Goal: Task Accomplishment & Management: Manage account settings

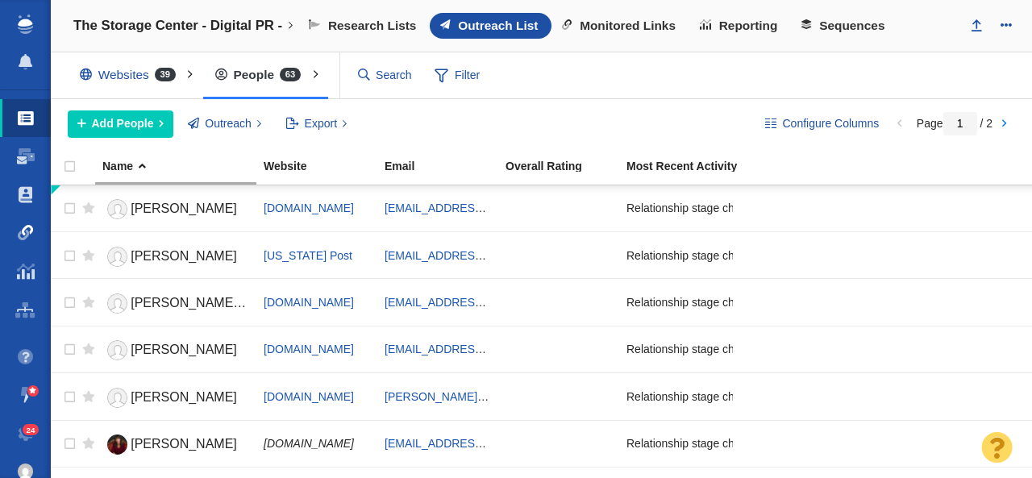
click at [28, 239] on span at bounding box center [26, 233] width 16 height 16
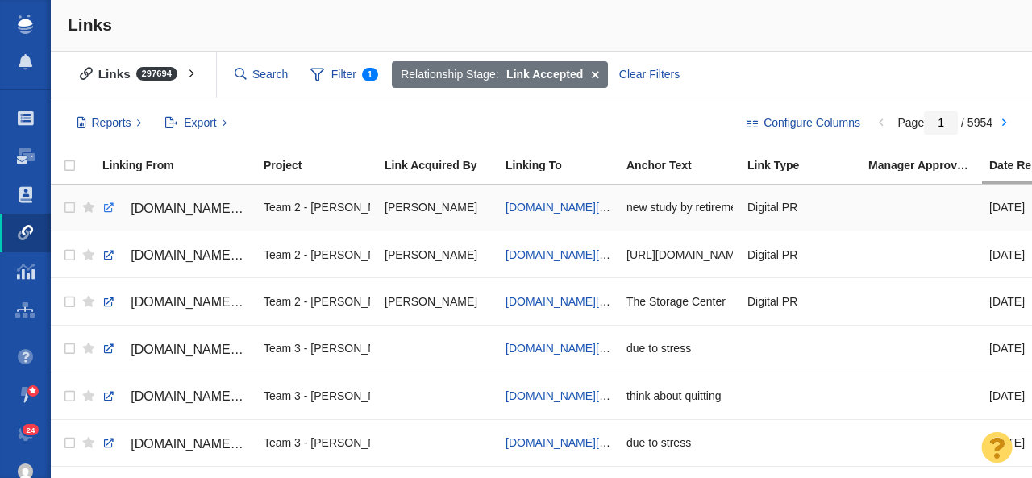
click at [109, 208] on link at bounding box center [109, 208] width 15 height 15
click at [538, 206] on span "[DOMAIN_NAME][URL]" at bounding box center [564, 207] width 119 height 13
click at [104, 207] on link at bounding box center [109, 208] width 15 height 15
checkbox input "true"
click at [70, 209] on input "checkbox" at bounding box center [68, 207] width 24 height 35
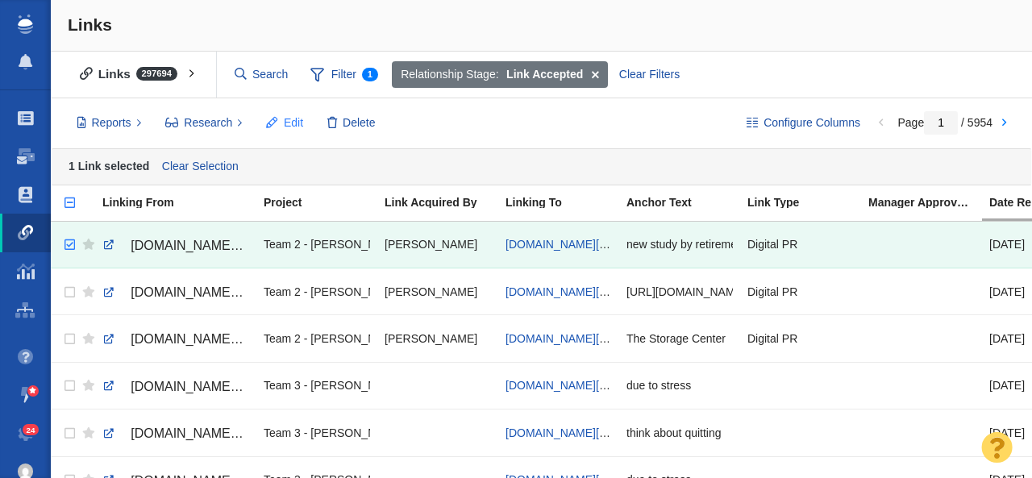
click at [284, 121] on span "Edit" at bounding box center [293, 122] width 19 height 17
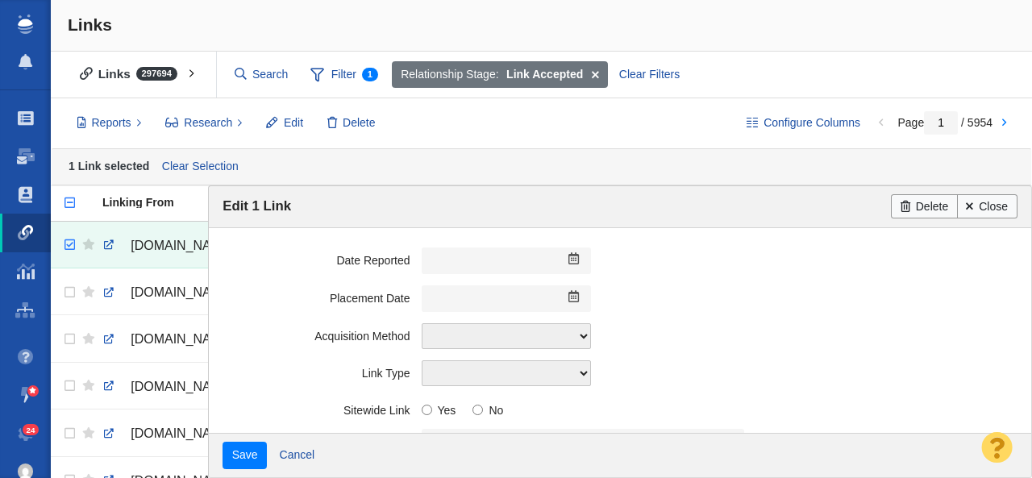
scroll to position [459, 0]
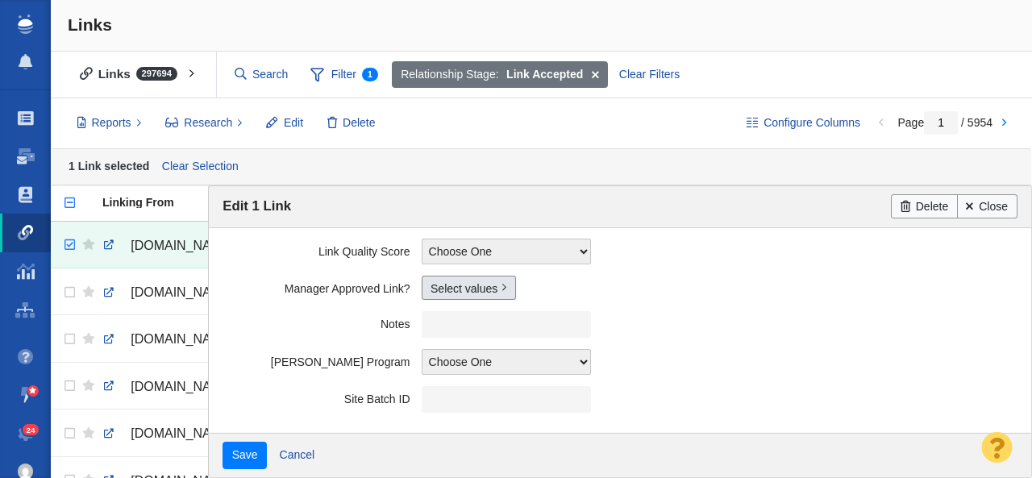
click at [455, 289] on link "Select values" at bounding box center [468, 288] width 94 height 24
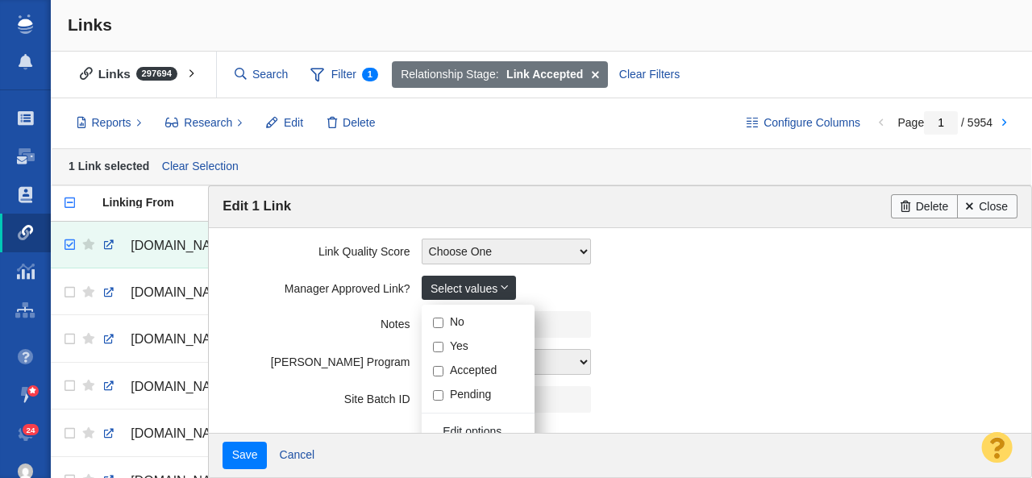
click at [442, 347] on input "Yes" at bounding box center [438, 347] width 10 height 10
checkbox input "true"
click at [293, 326] on label "Notes" at bounding box center [321, 321] width 198 height 20
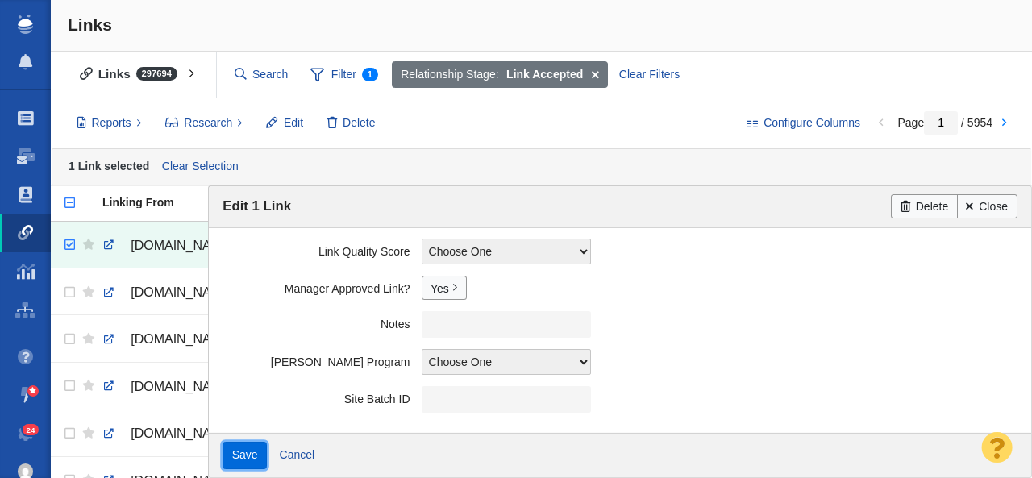
click at [235, 462] on input "Save" at bounding box center [244, 455] width 44 height 27
